Goal: Task Accomplishment & Management: Use online tool/utility

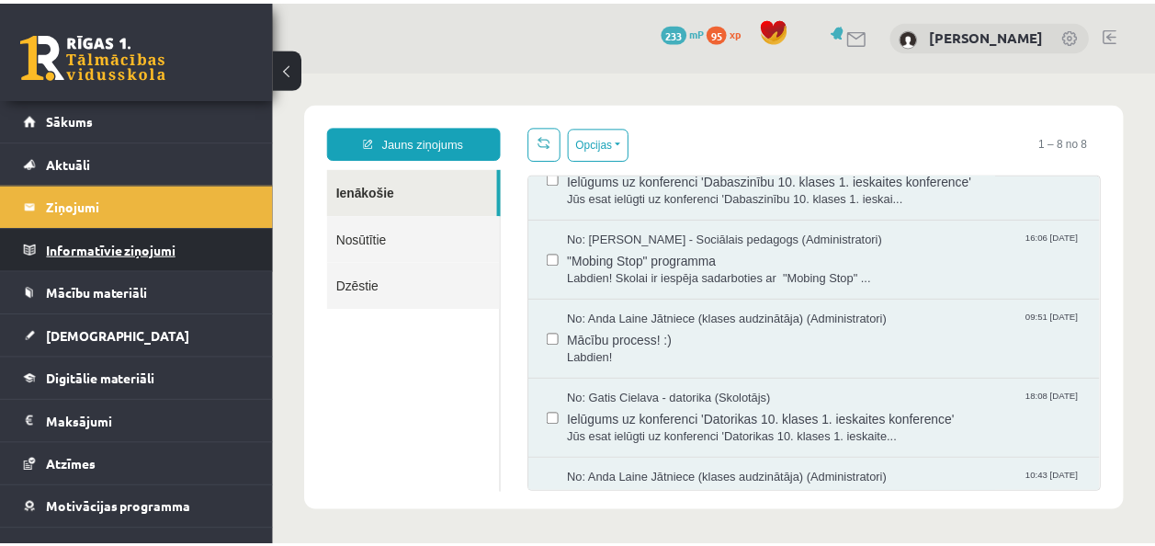
scroll to position [66, 0]
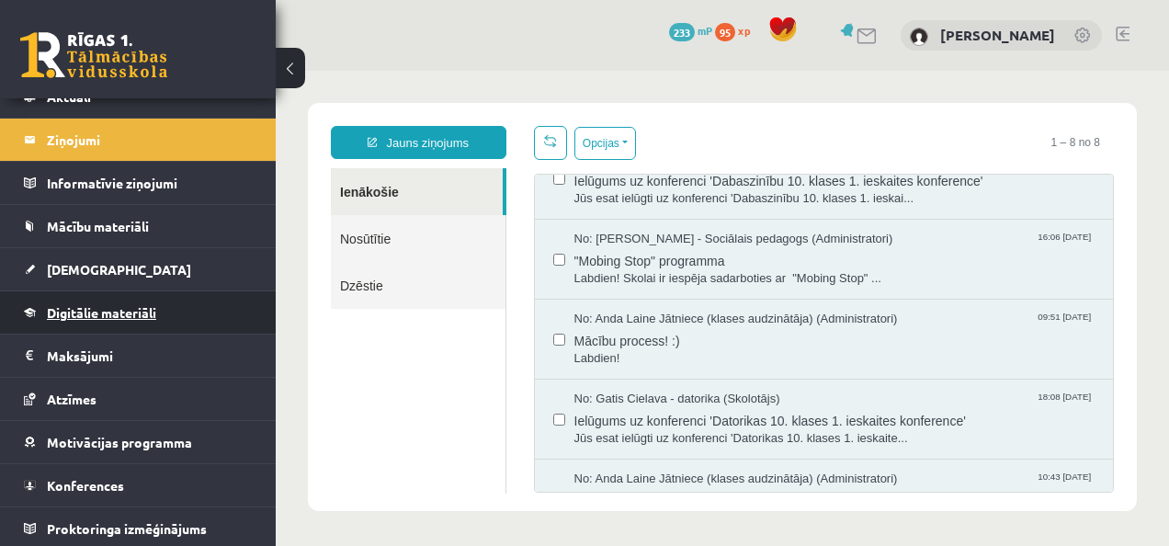
click at [134, 317] on span "Digitālie materiāli" at bounding box center [101, 312] width 109 height 17
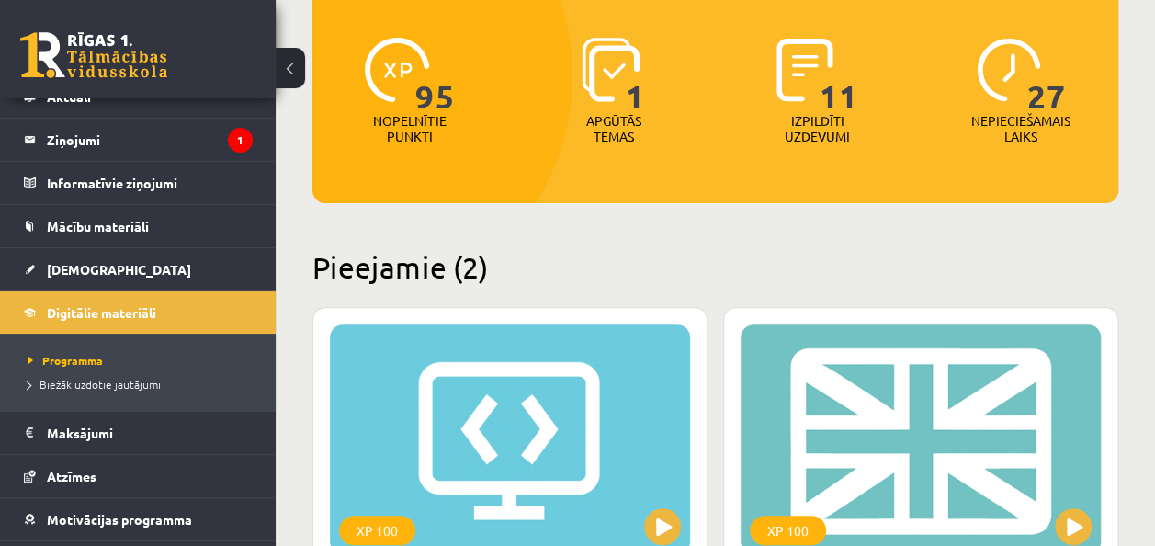
scroll to position [368, 0]
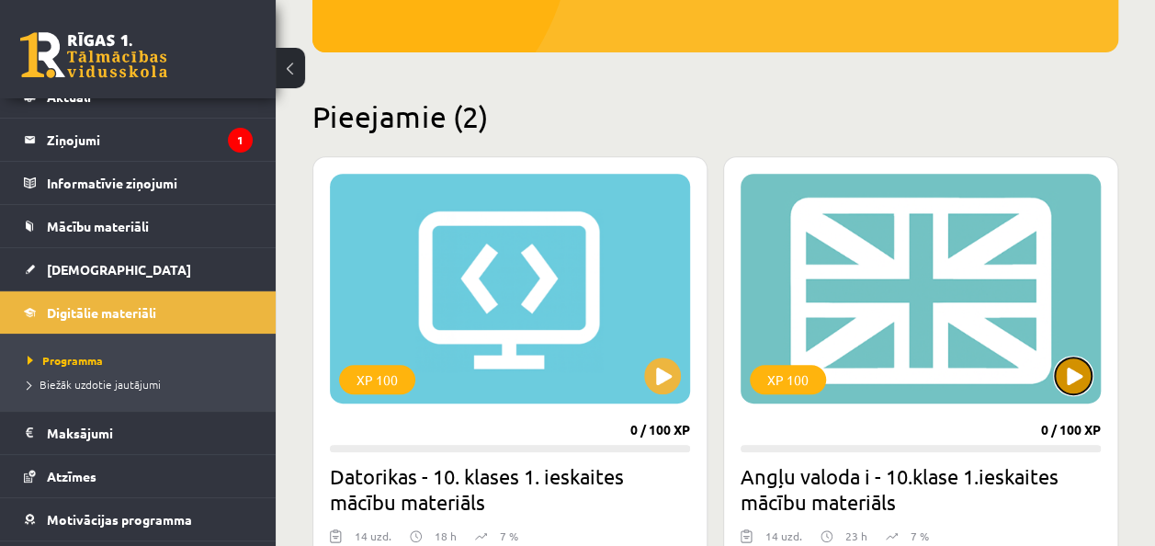
click at [1059, 363] on button at bounding box center [1073, 375] width 37 height 37
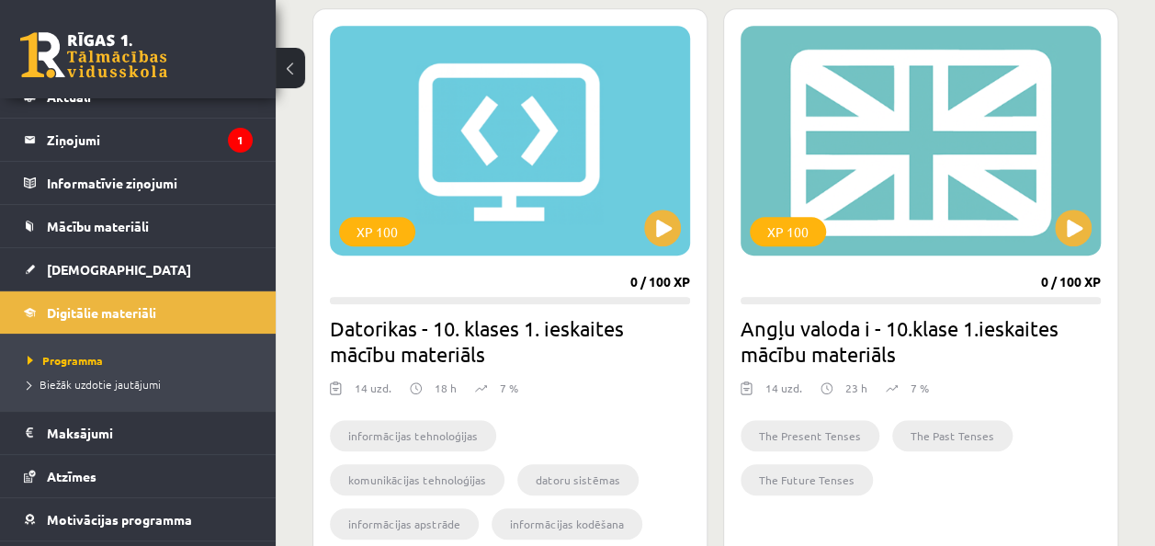
scroll to position [551, 0]
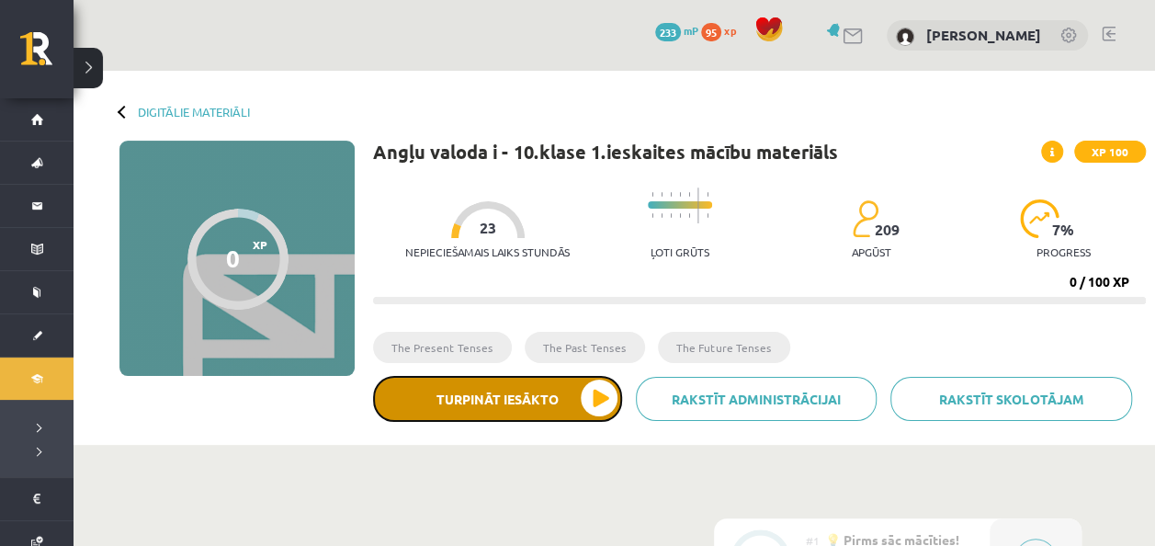
click at [514, 399] on button "Turpināt iesākto" at bounding box center [497, 399] width 249 height 46
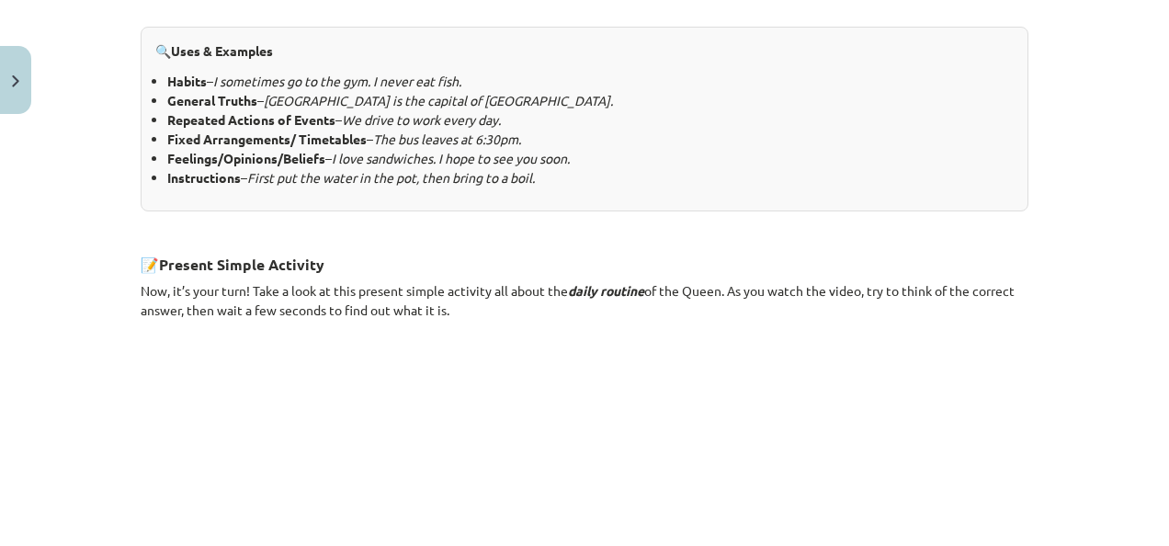
scroll to position [1261, 0]
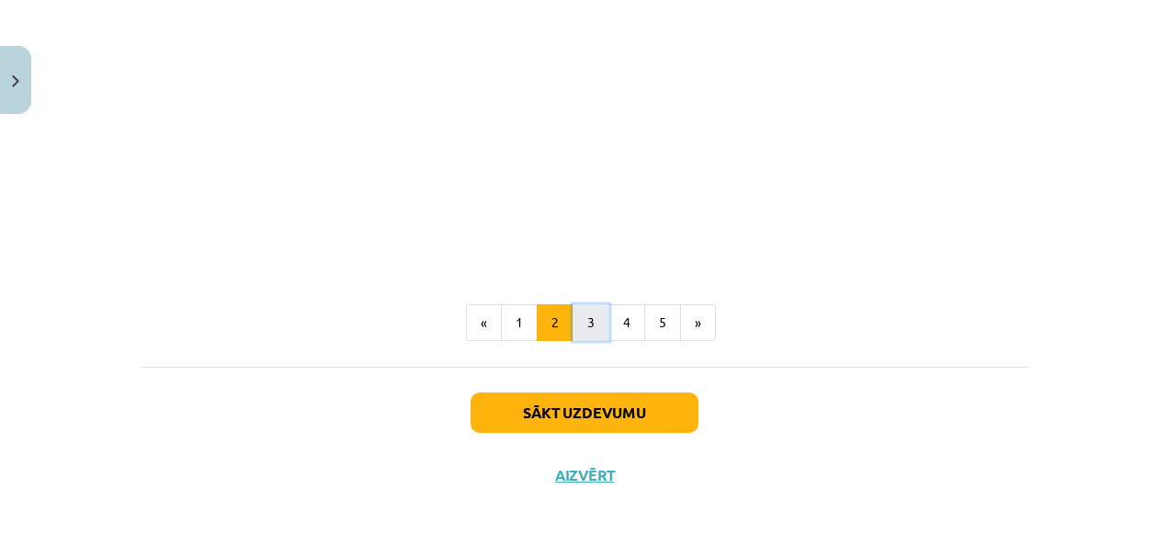
click at [595, 317] on button "3" at bounding box center [590, 322] width 37 height 37
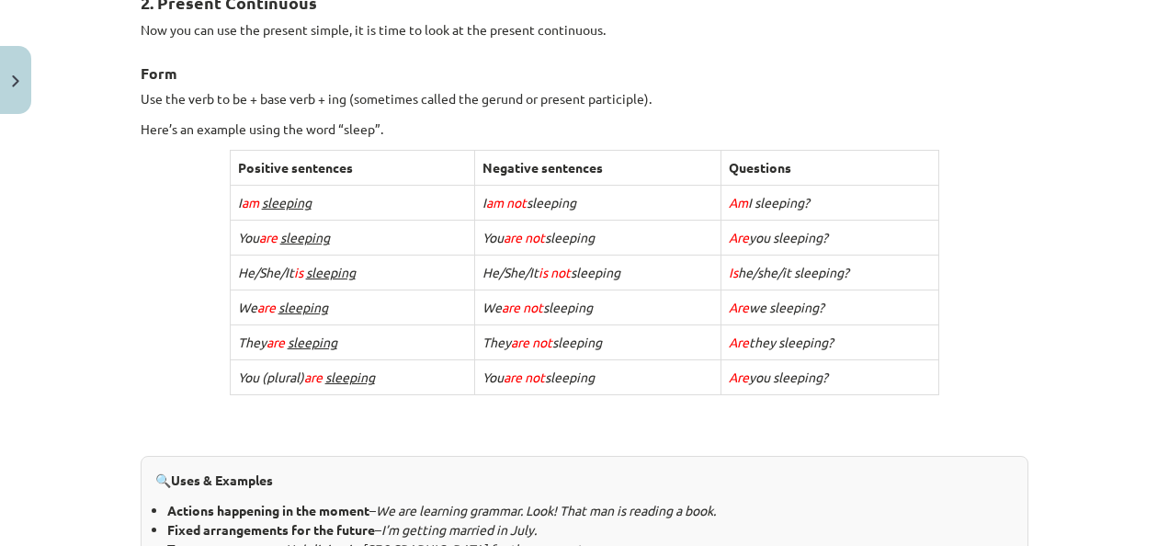
scroll to position [328, 0]
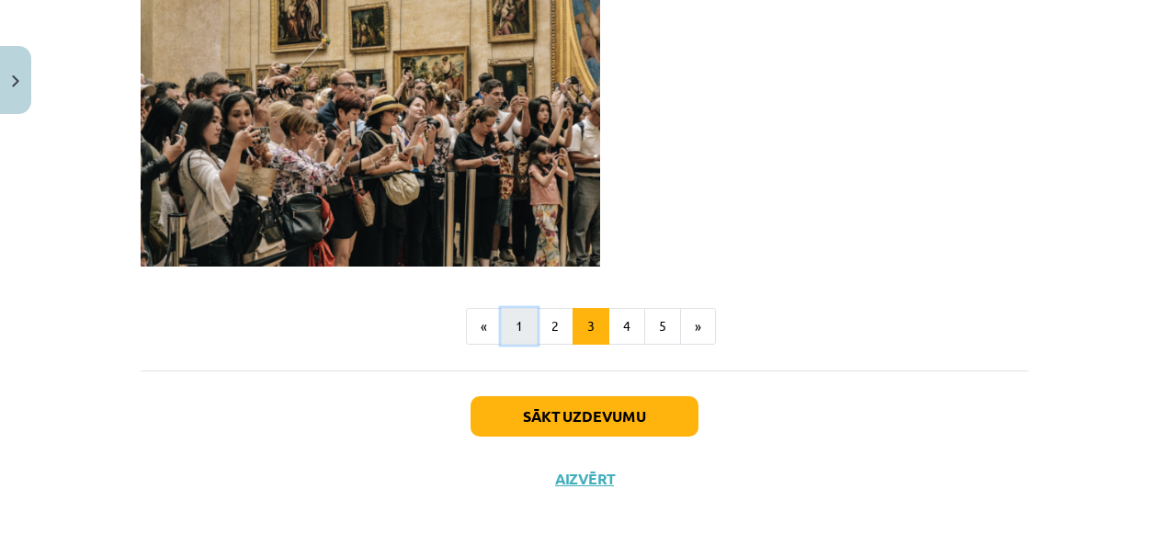
click at [525, 309] on button "1" at bounding box center [519, 326] width 37 height 37
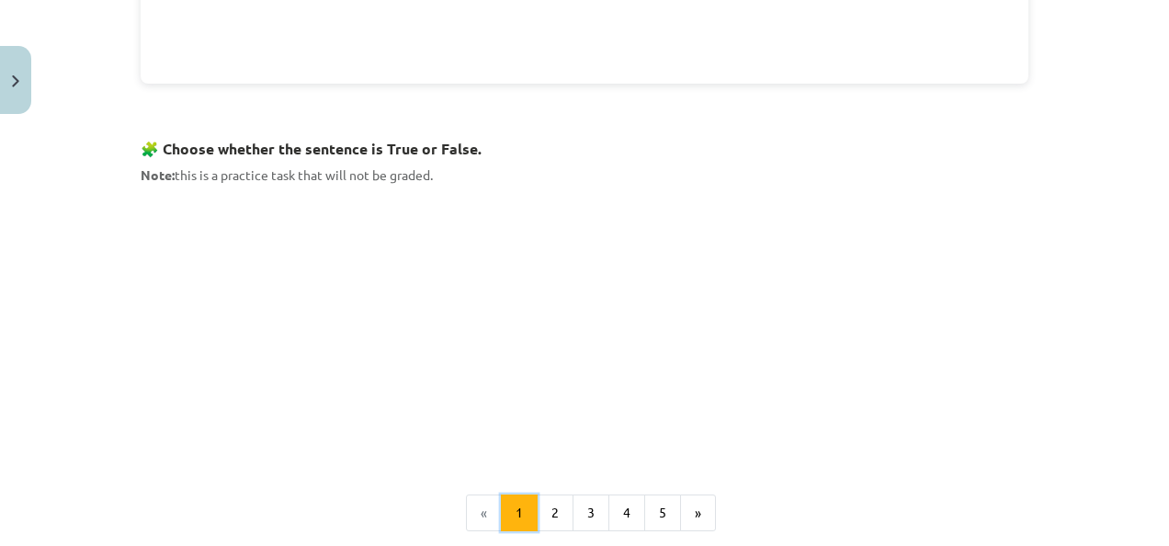
scroll to position [1247, 0]
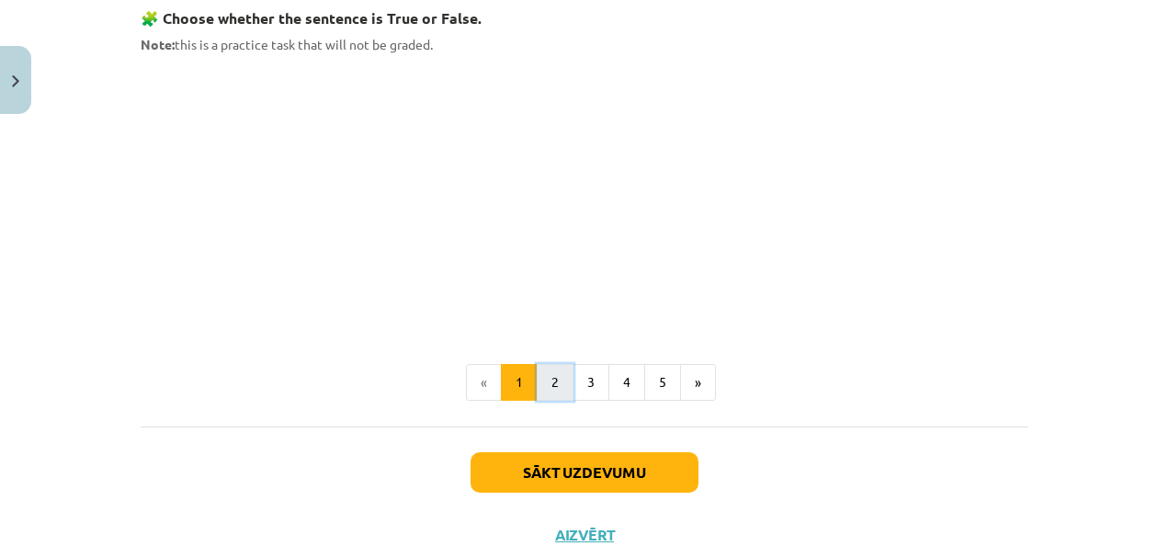
click at [545, 373] on button "2" at bounding box center [555, 382] width 37 height 37
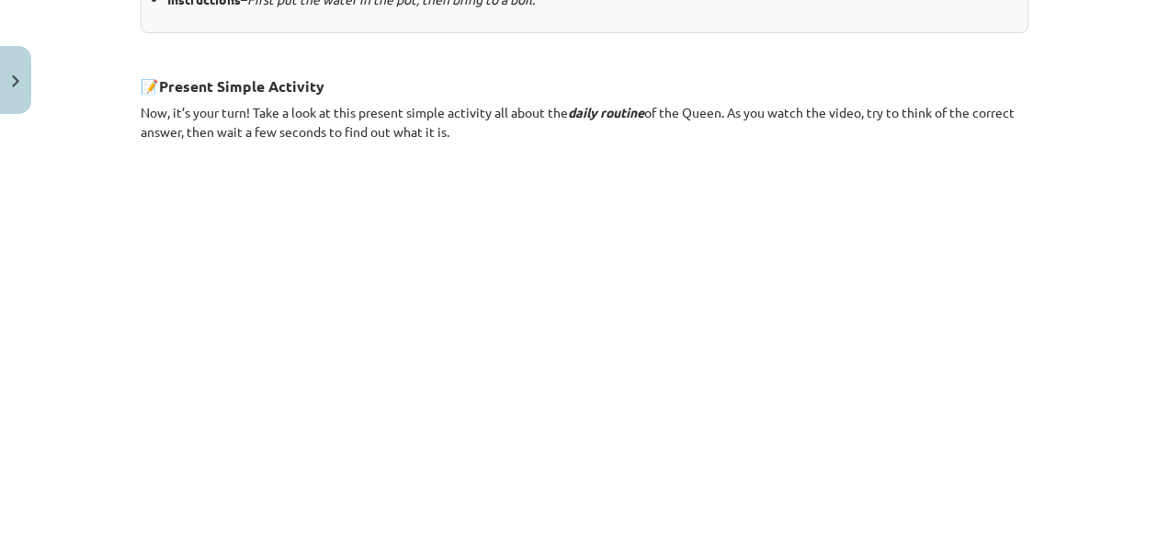
scroll to position [1063, 0]
